Goal: Check status: Check status

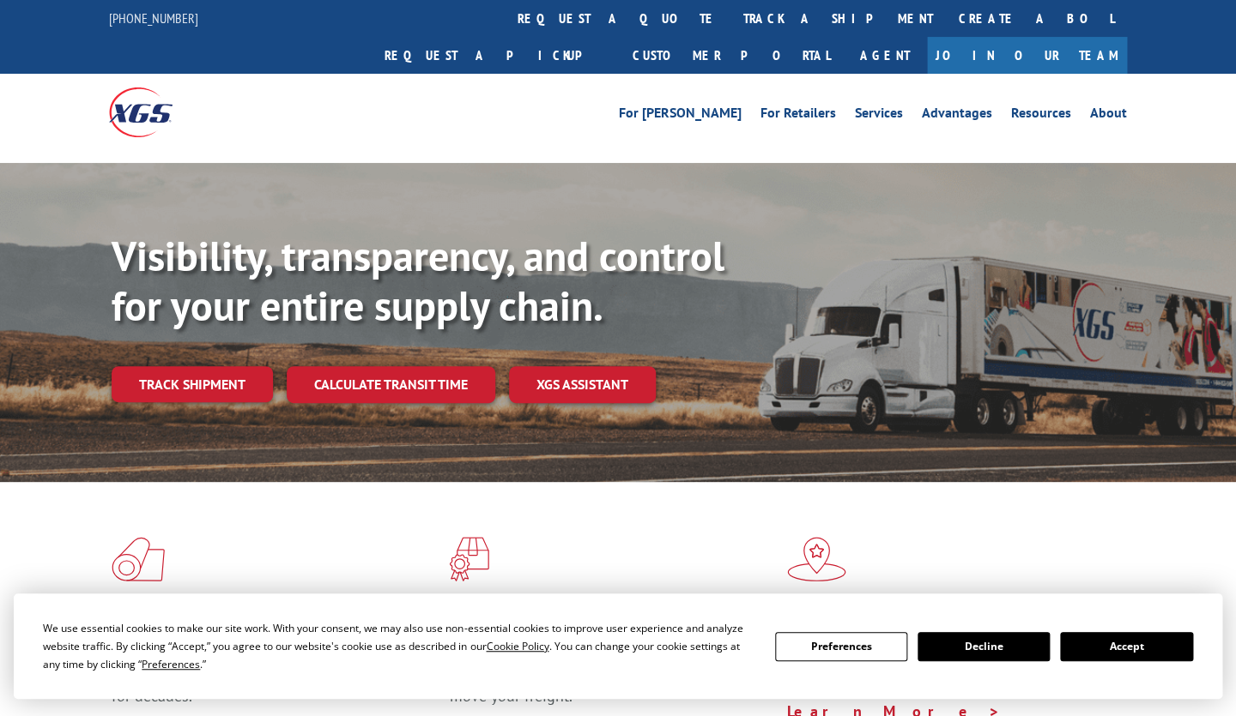
click at [1102, 638] on button "Accept" at bounding box center [1126, 646] width 132 height 29
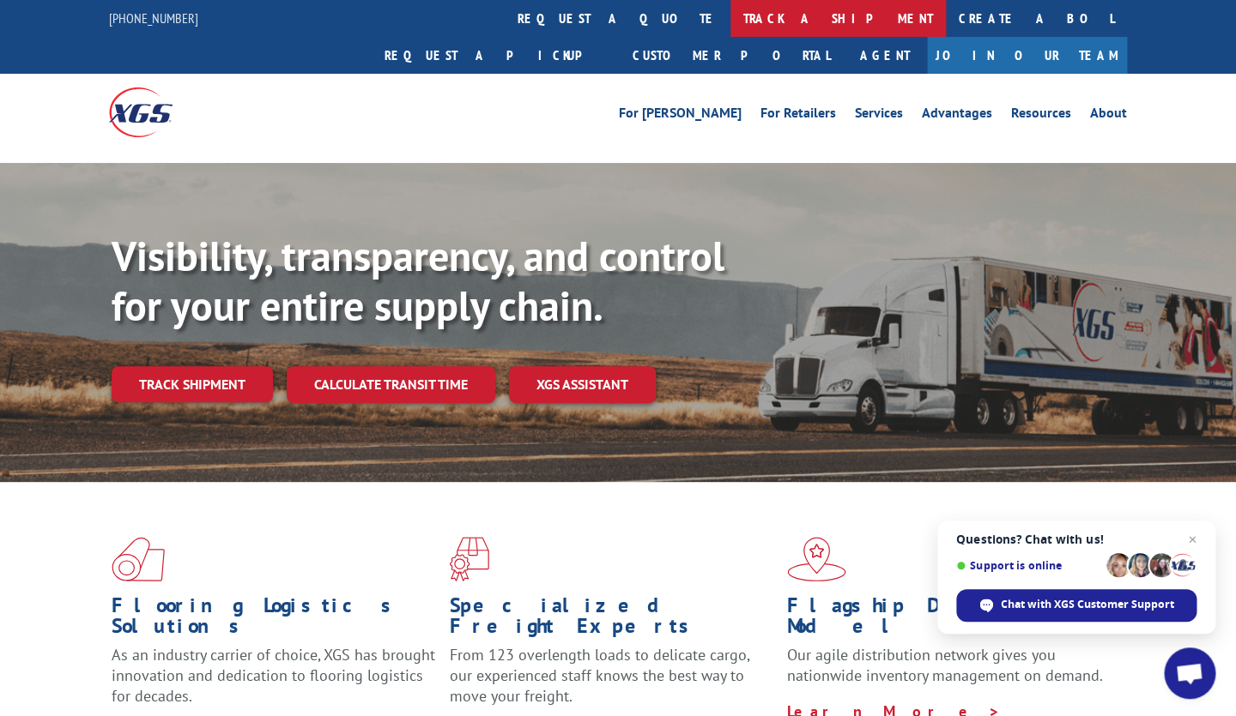
click at [730, 18] on link "track a shipment" at bounding box center [837, 18] width 215 height 37
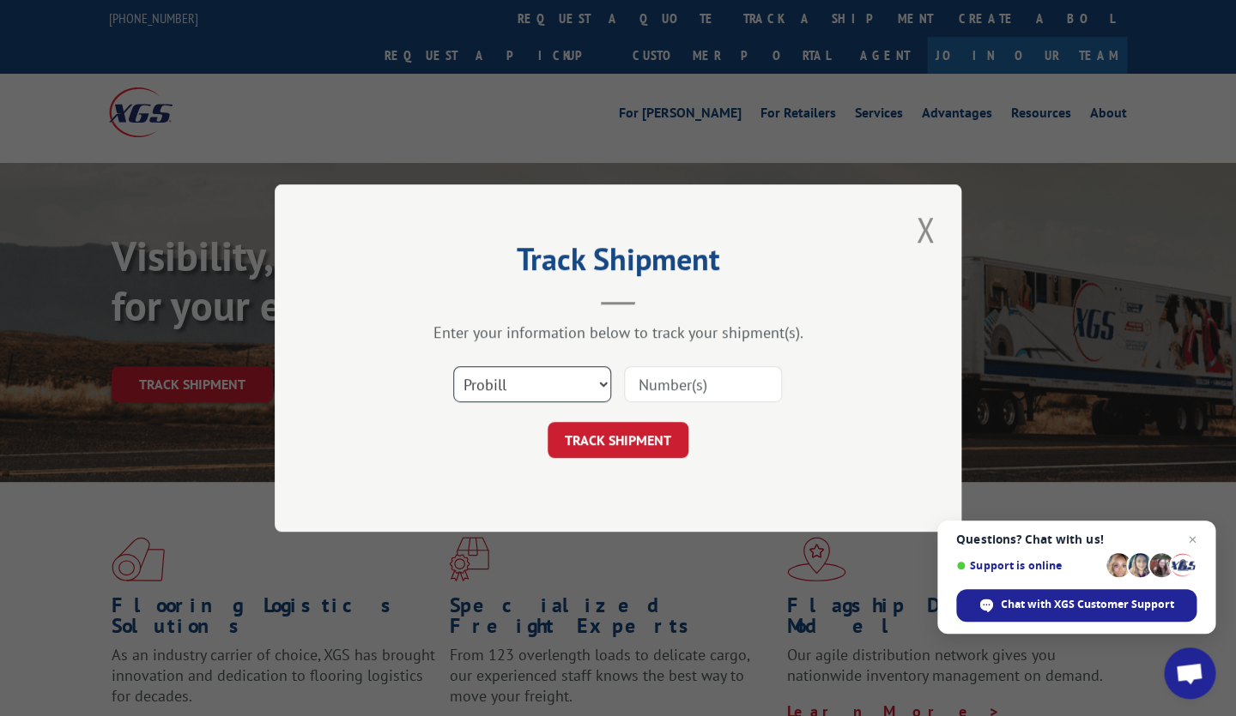
select select "bol"
click option "BOL" at bounding box center [0, 0] width 0 height 0
click at [692, 377] on input at bounding box center [703, 384] width 158 height 36
type input "1"
type input "361719"
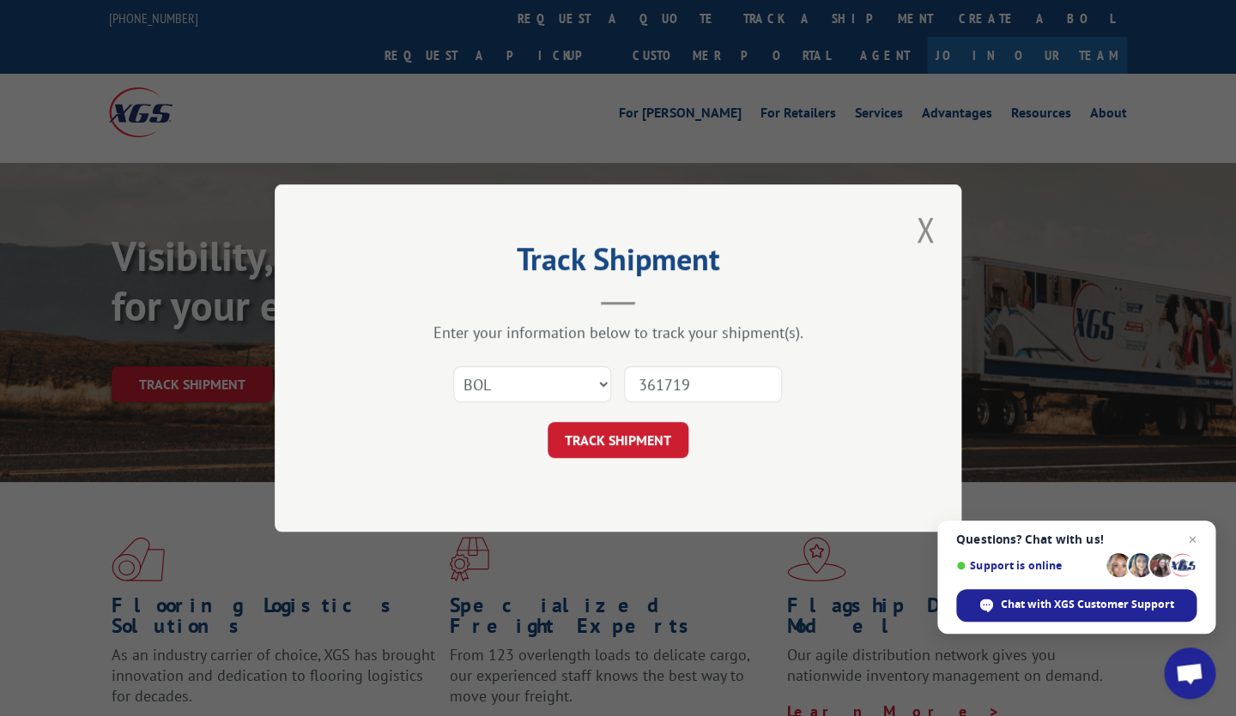
click button "TRACK SHIPMENT" at bounding box center [617, 440] width 141 height 36
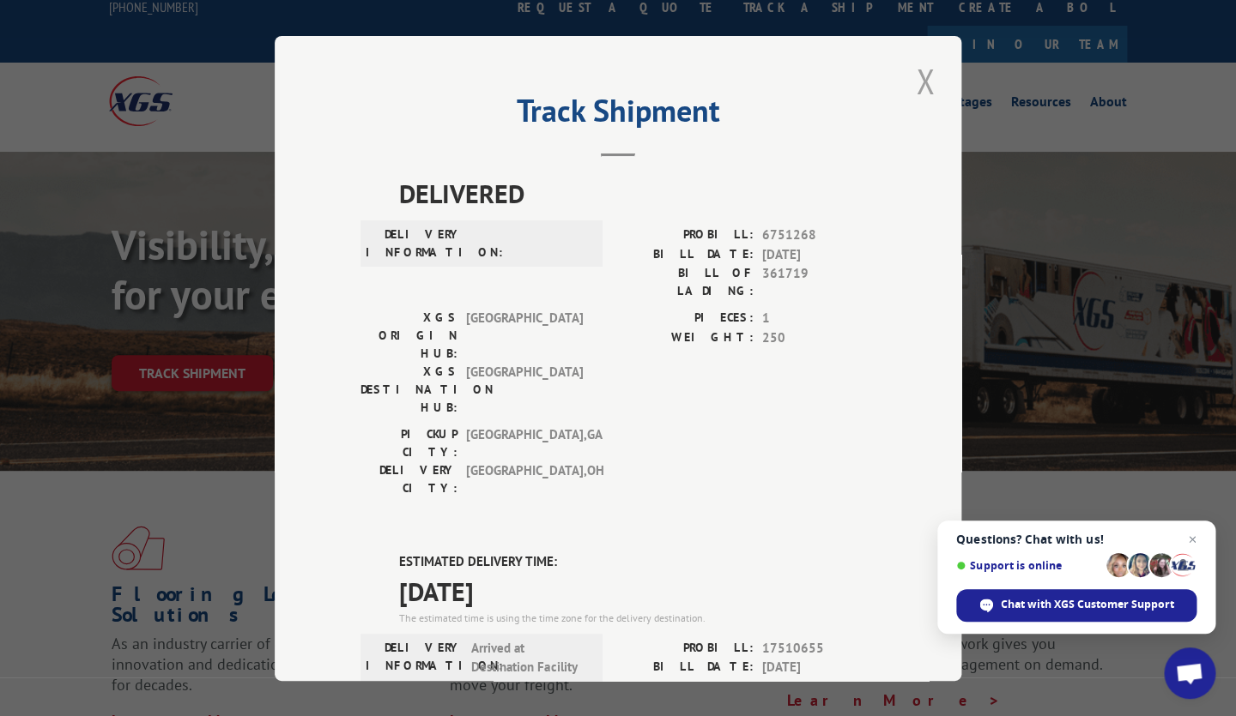
click at [929, 82] on button "Close modal" at bounding box center [924, 80] width 29 height 47
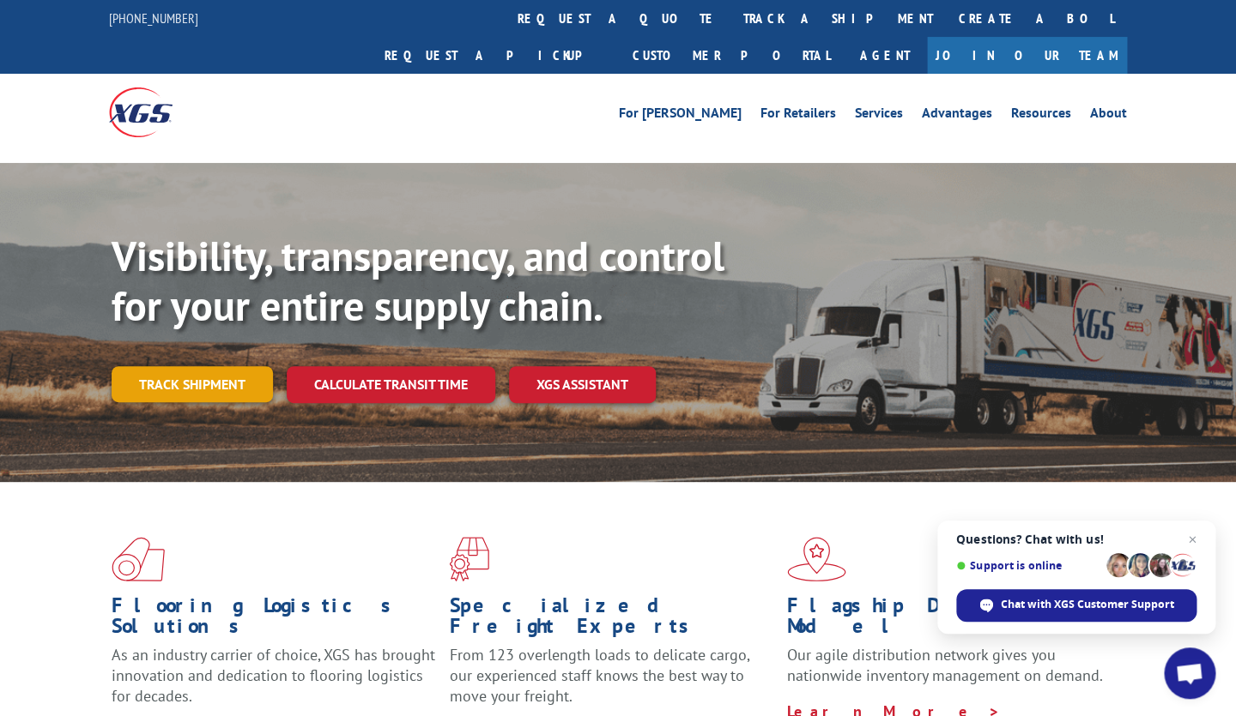
click at [235, 366] on link "Track shipment" at bounding box center [192, 384] width 161 height 36
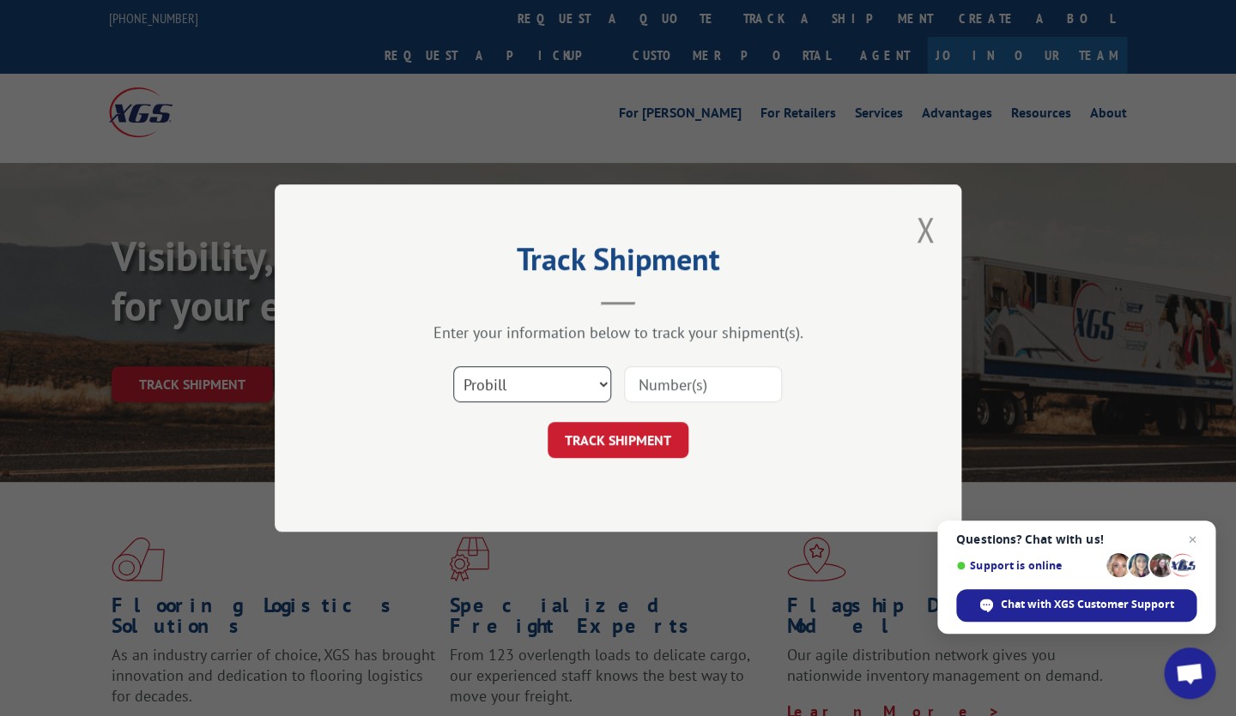
select select "bol"
click option "BOL" at bounding box center [0, 0] width 0 height 0
click at [665, 379] on input at bounding box center [703, 384] width 158 height 36
type input "361719"
click at [597, 439] on button "TRACK SHIPMENT" at bounding box center [617, 440] width 141 height 36
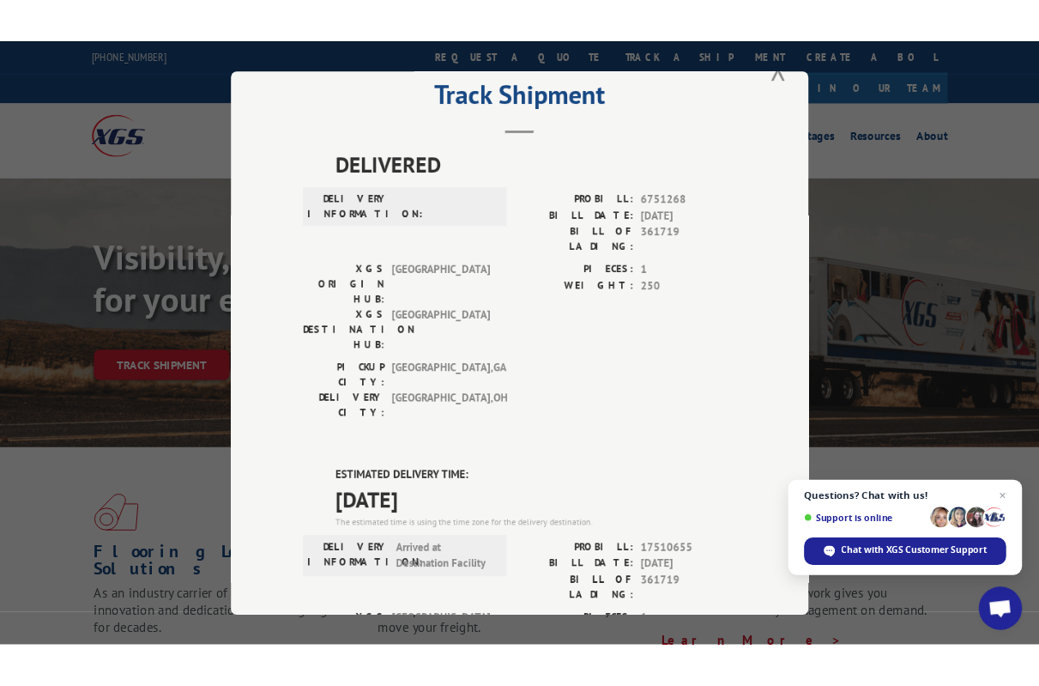
scroll to position [53, 0]
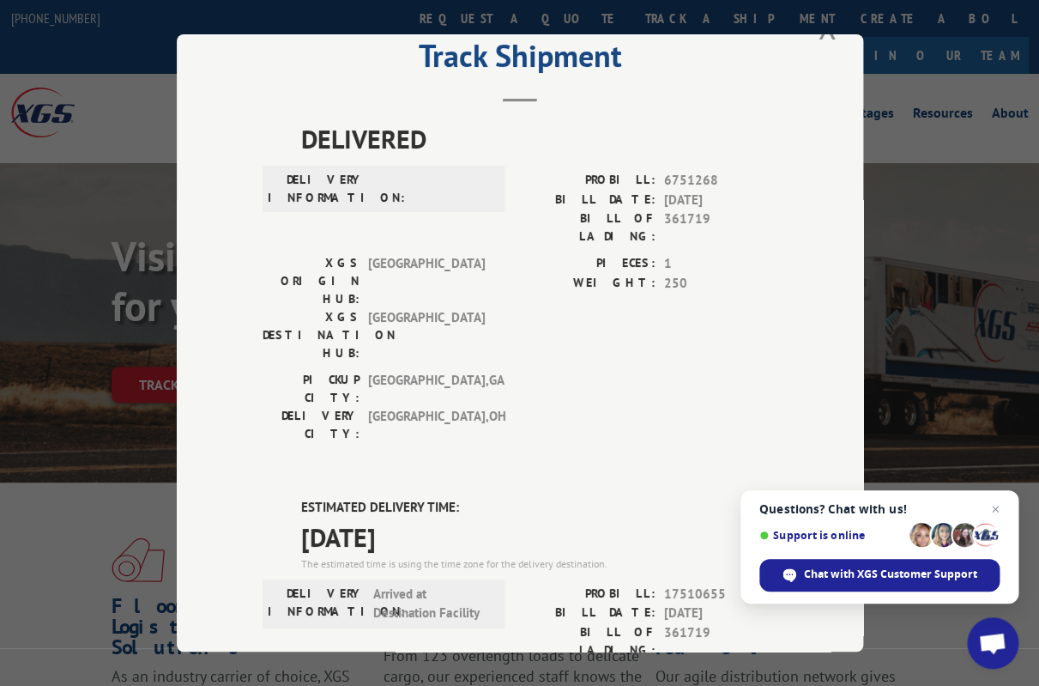
click at [1000, 511] on span "Open chat" at bounding box center [995, 509] width 21 height 21
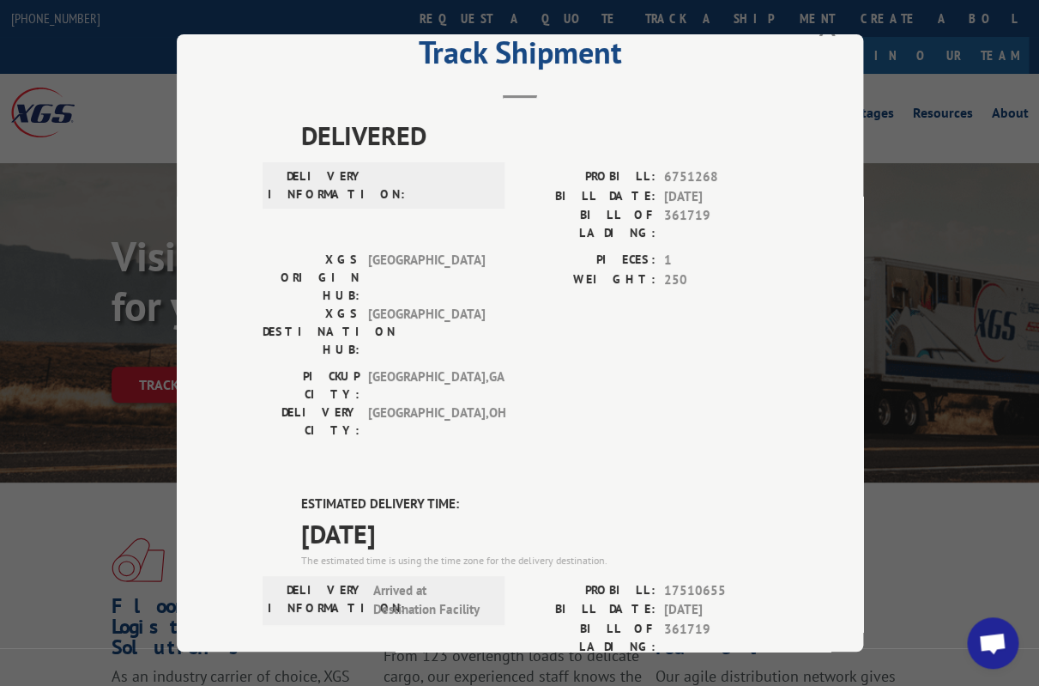
scroll to position [0, 0]
